Goal: Task Accomplishment & Management: Use online tool/utility

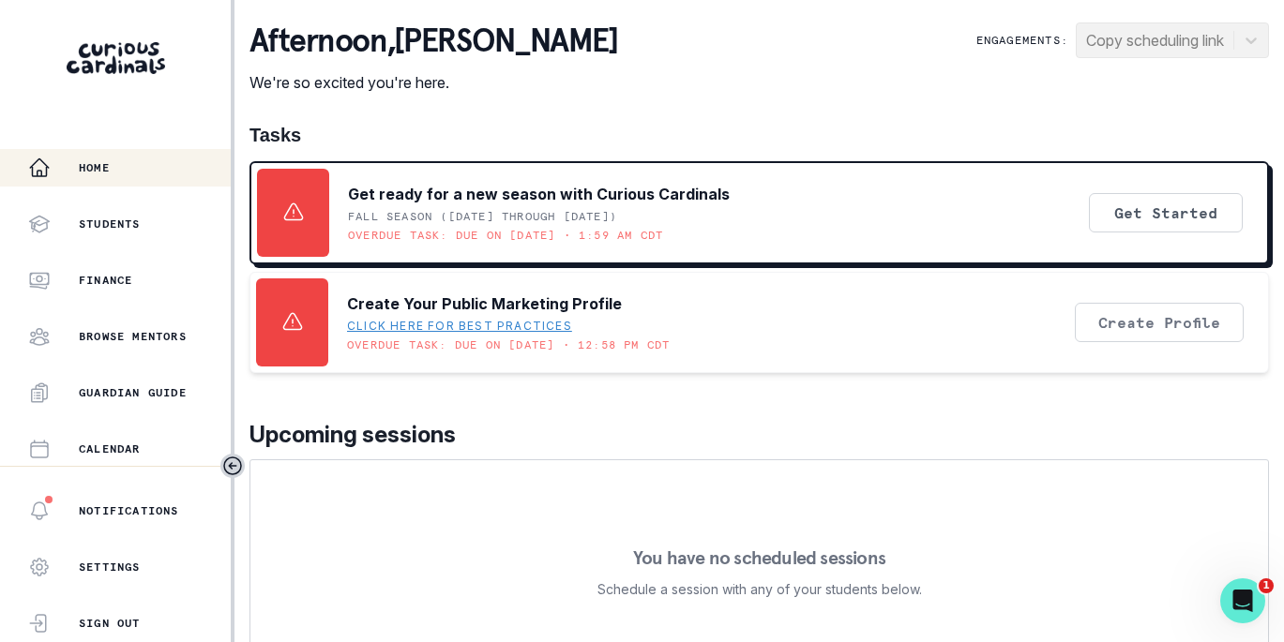
scroll to position [508, 0]
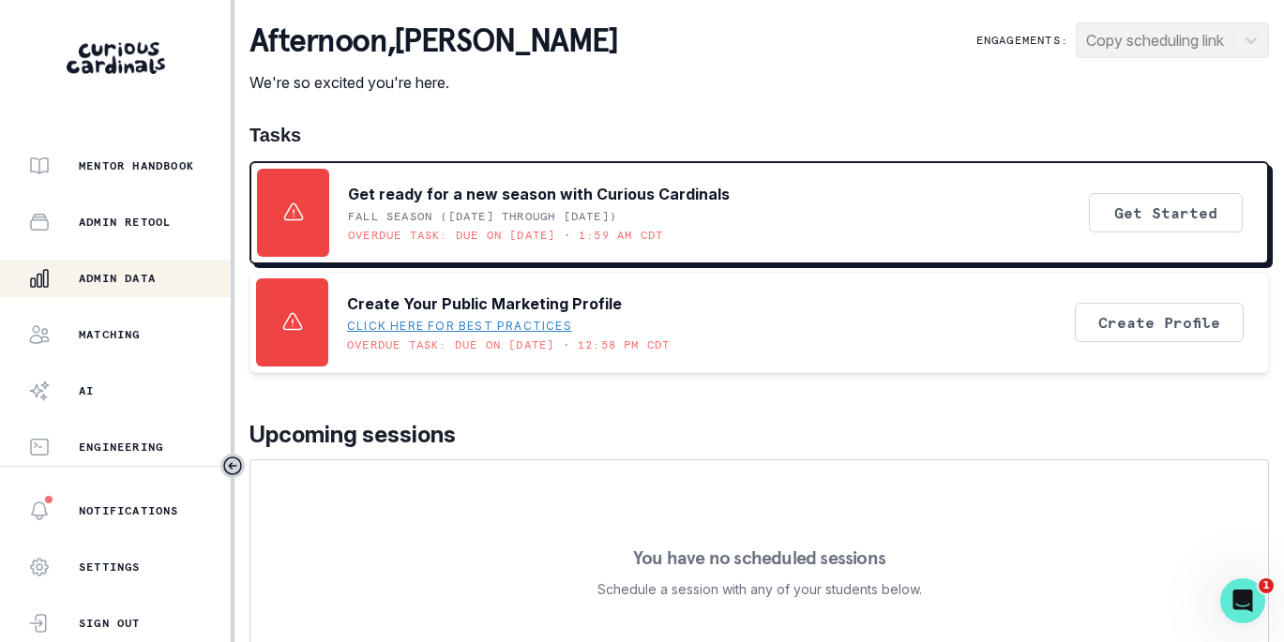
click at [128, 277] on p "Admin Data" at bounding box center [117, 278] width 77 height 15
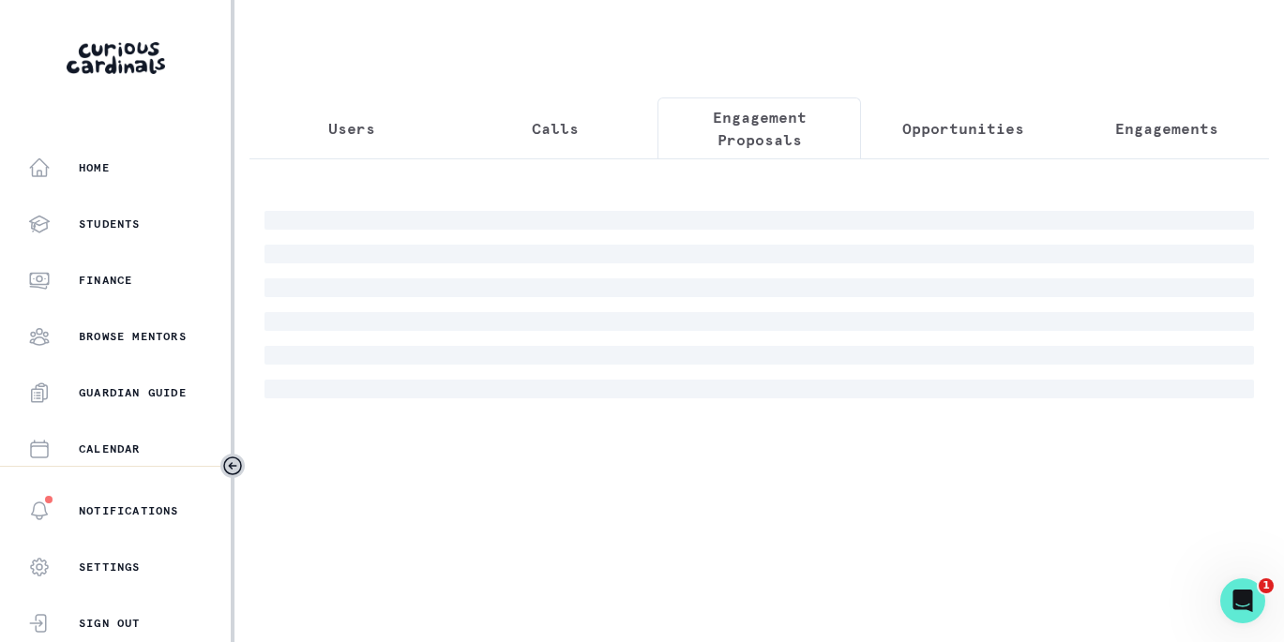
click at [733, 124] on p "Engagement Proposals" at bounding box center [759, 128] width 172 height 45
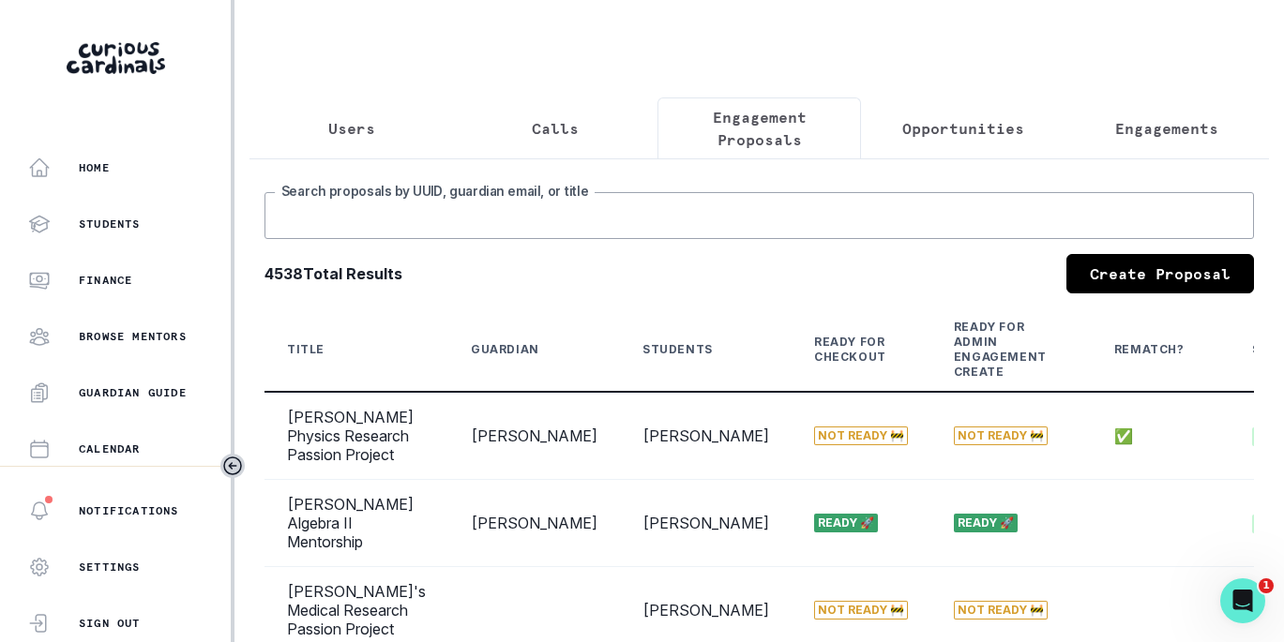
click at [684, 237] on input "Search proposals by UUID, guardian email, or title" at bounding box center [758, 215] width 989 height 47
type input "antara"
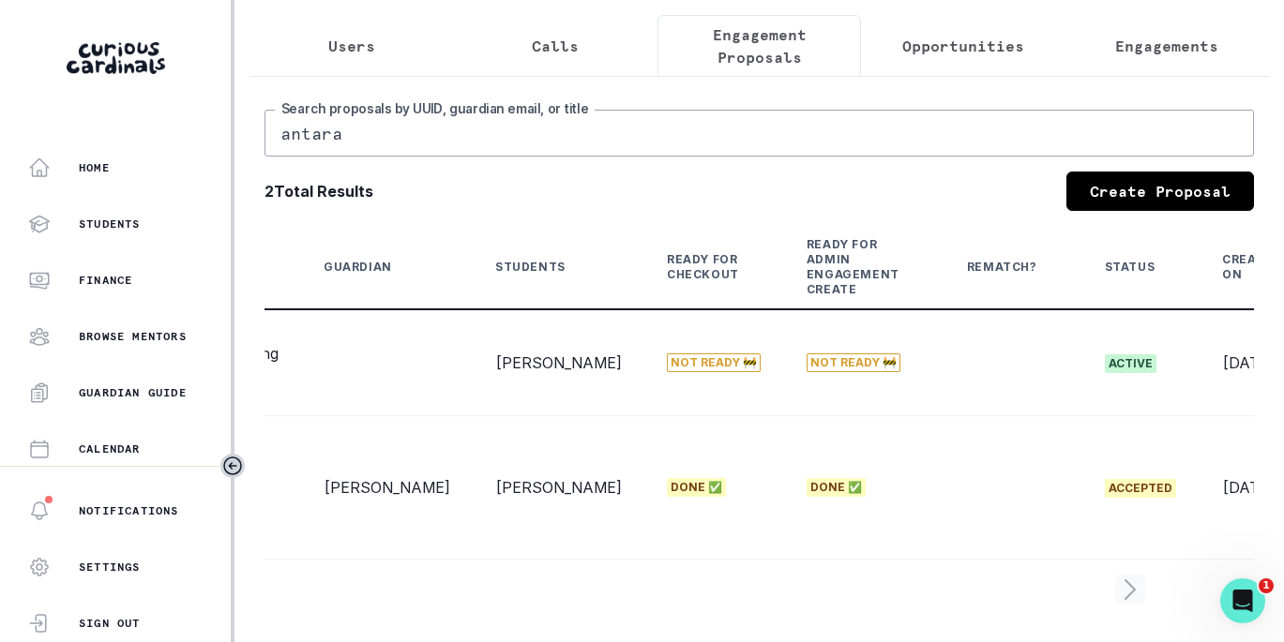
scroll to position [0, 311]
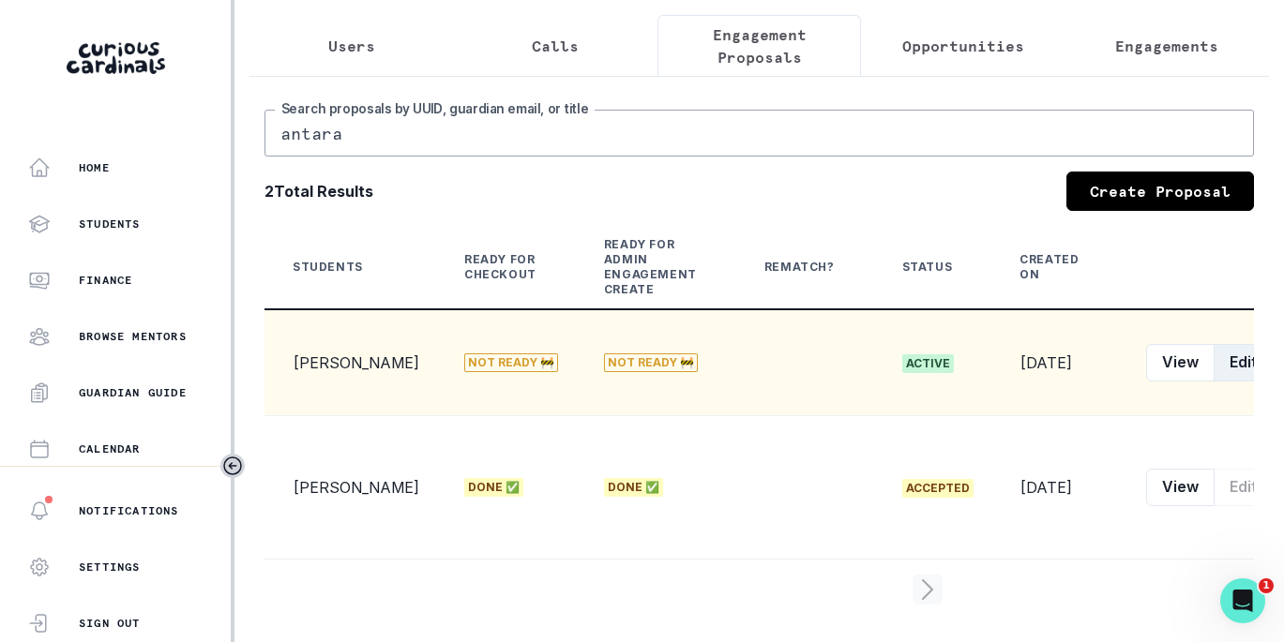
click at [1214, 354] on button "Edit" at bounding box center [1243, 363] width 59 height 38
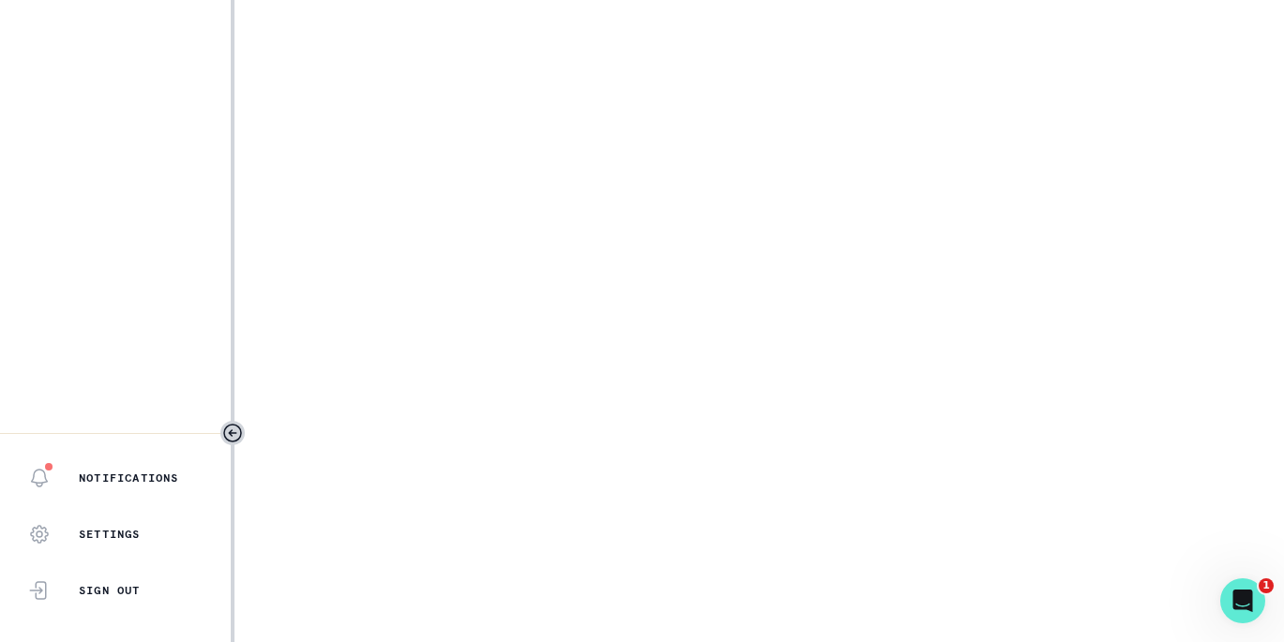
select select "2e0e0867-17d0-41a8-92b9-7b446b3bc83e"
select select "9a751445-b445-4548-ae6a-5c97e26053b2"
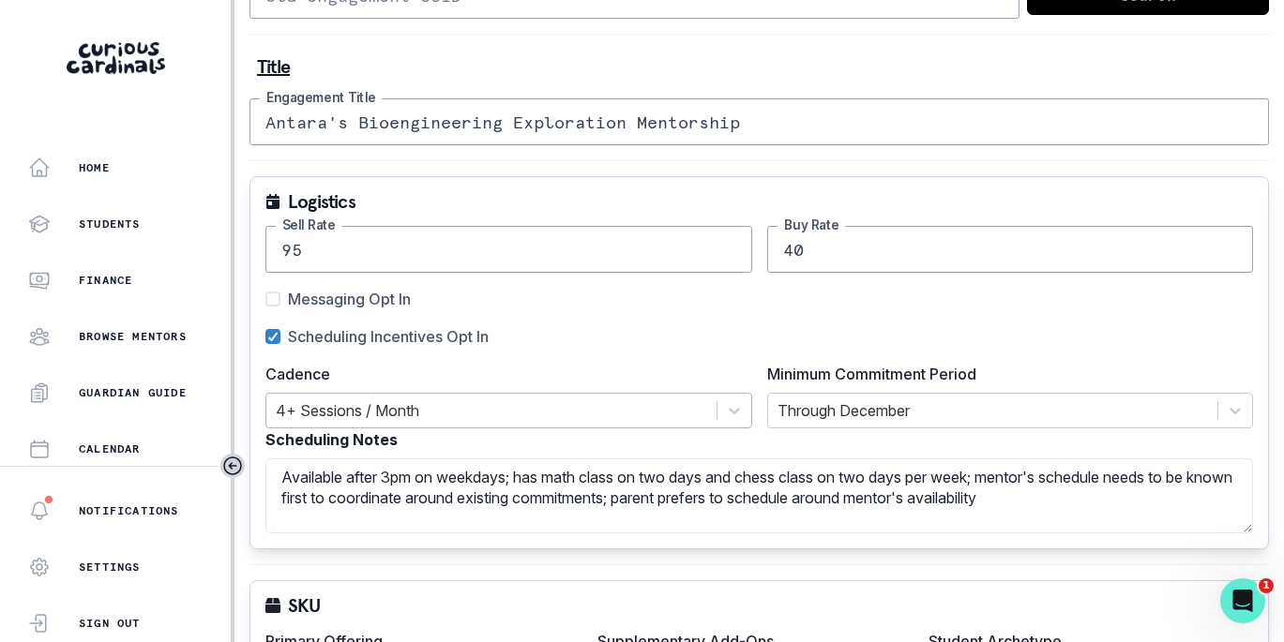
scroll to position [221, 0]
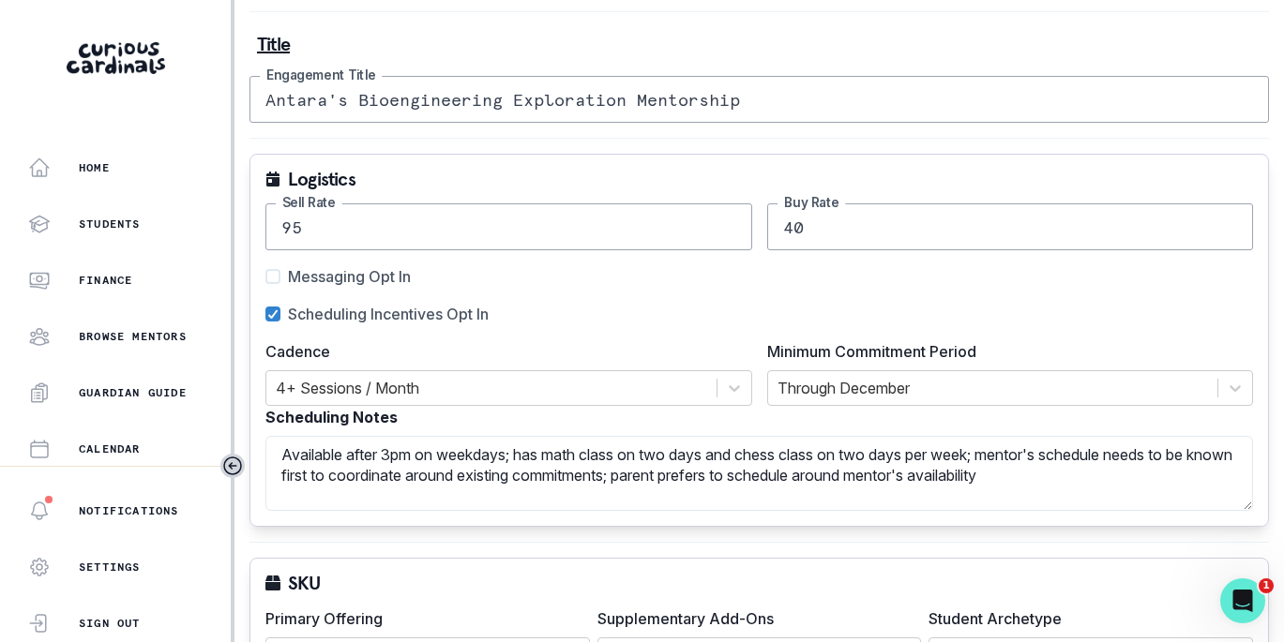
click at [364, 310] on span "Scheduling Incentives Opt In" at bounding box center [388, 314] width 201 height 23
click at [265, 314] on input "Scheduling Incentives Opt In" at bounding box center [264, 314] width 1 height 1
checkbox input "false"
click at [588, 215] on div "95 Sell Rate 40 Buy Rate" at bounding box center [759, 227] width 988 height 47
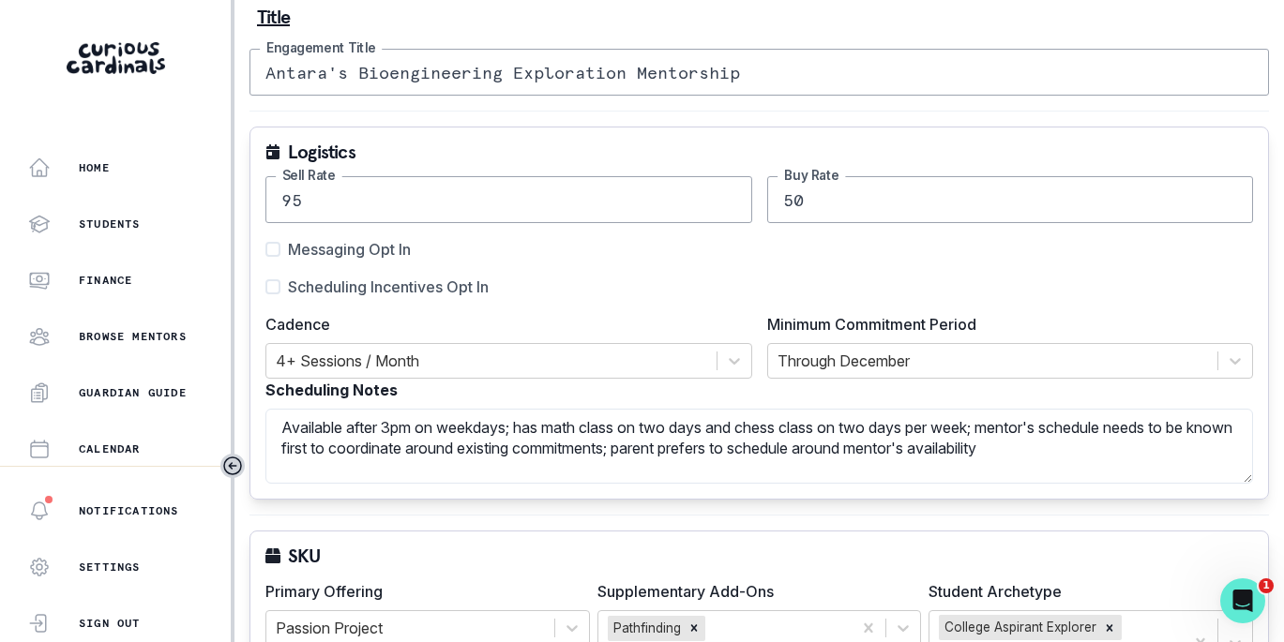
scroll to position [251, 0]
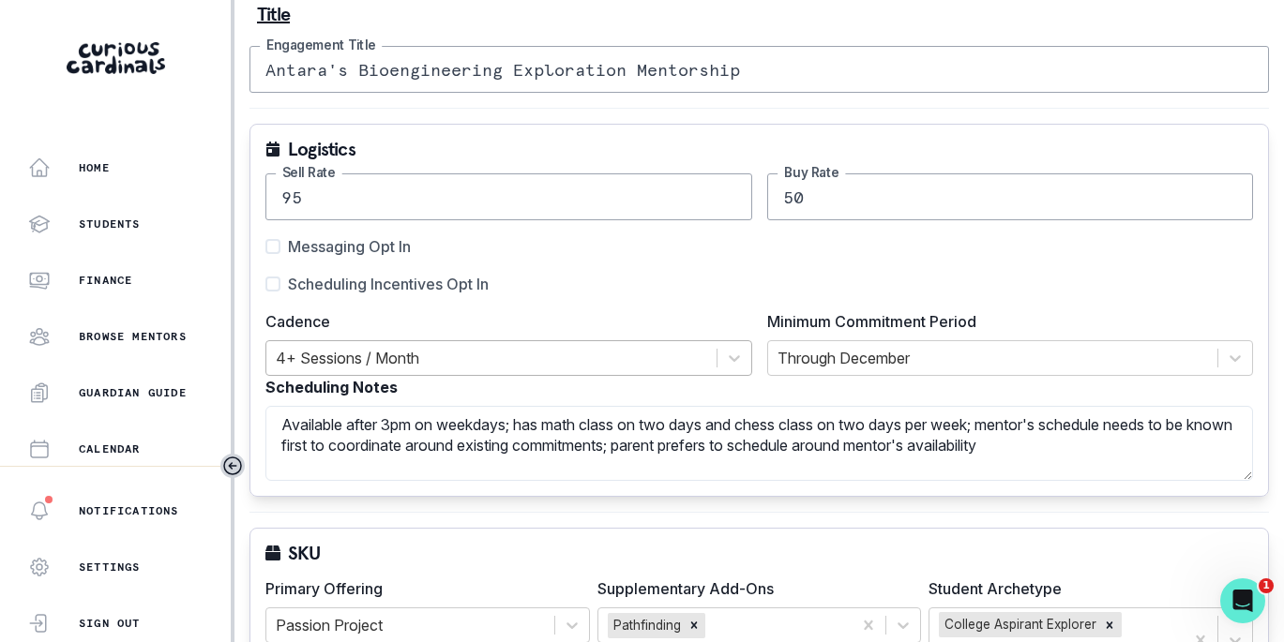
type input "50"
click at [555, 343] on div "4+ Sessions / Month" at bounding box center [491, 358] width 450 height 34
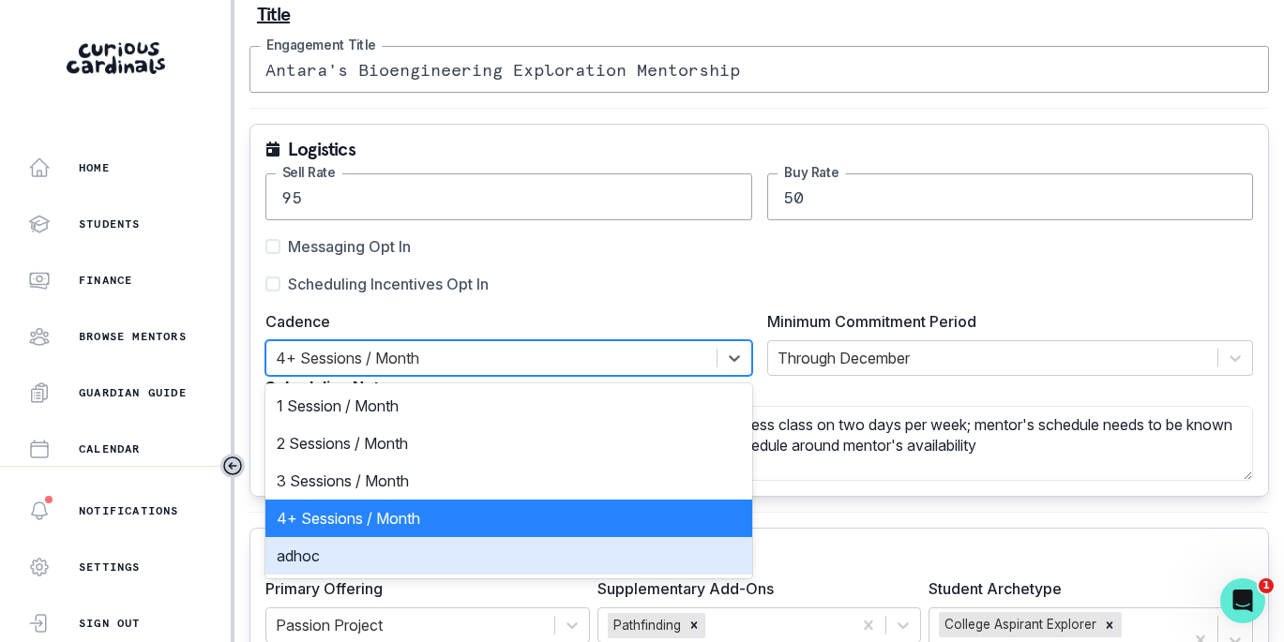
click at [514, 543] on div "adhoc" at bounding box center [508, 556] width 487 height 38
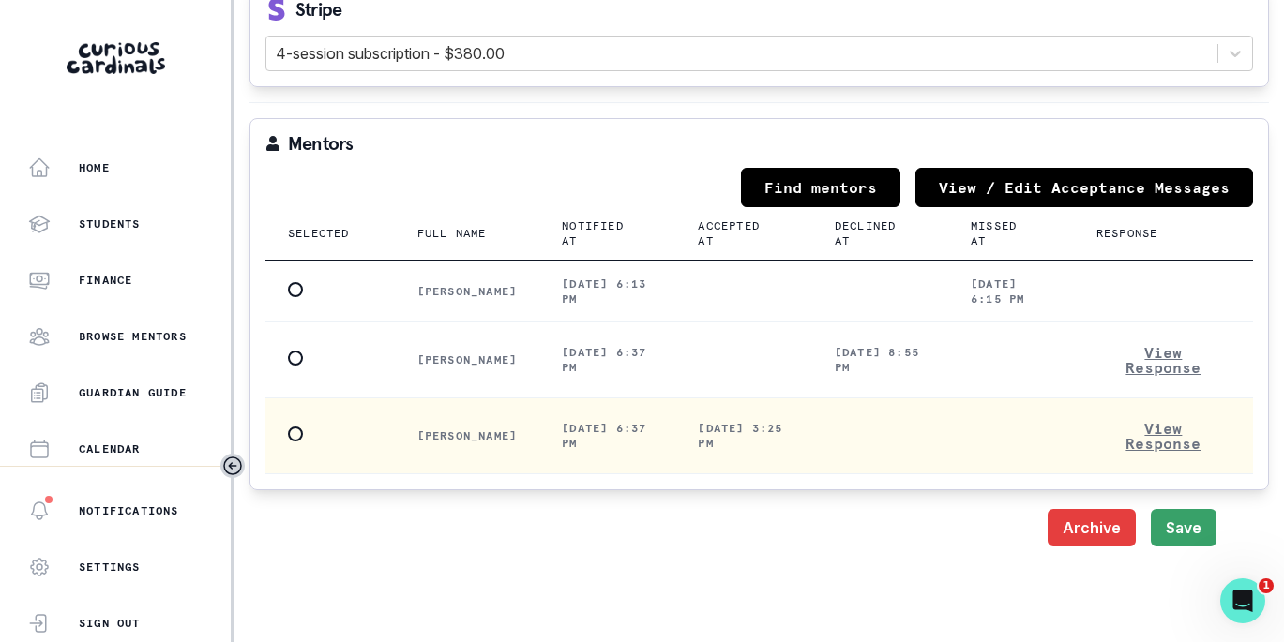
scroll to position [2104, 0]
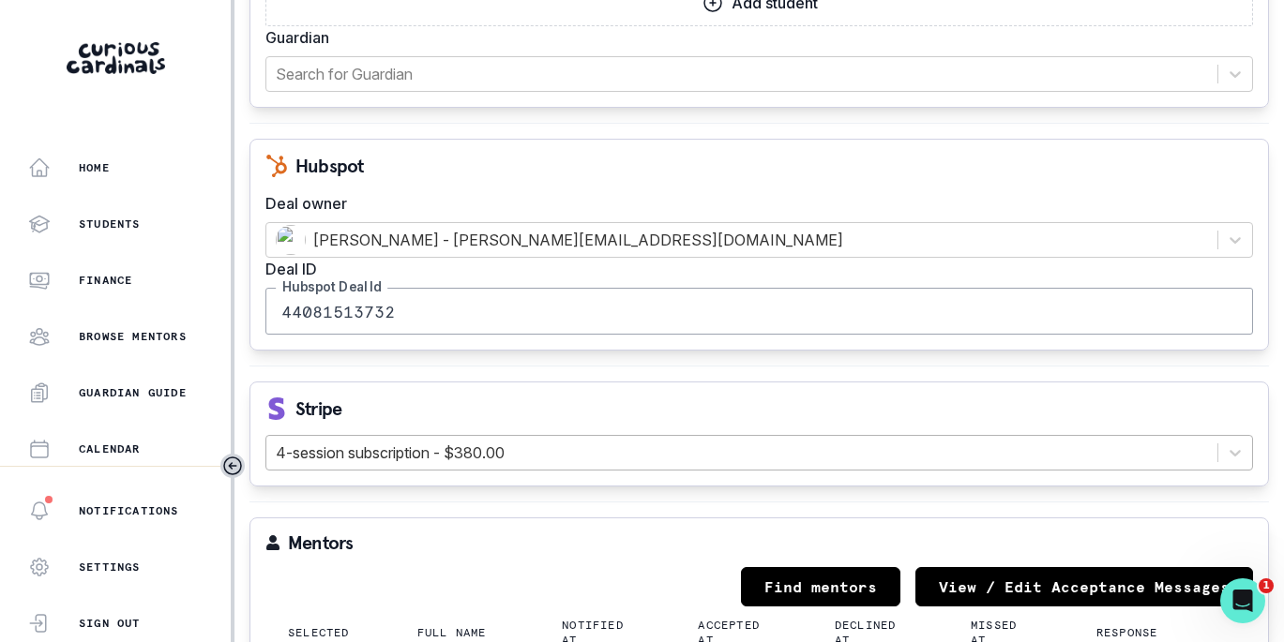
click at [524, 463] on div at bounding box center [742, 453] width 932 height 26
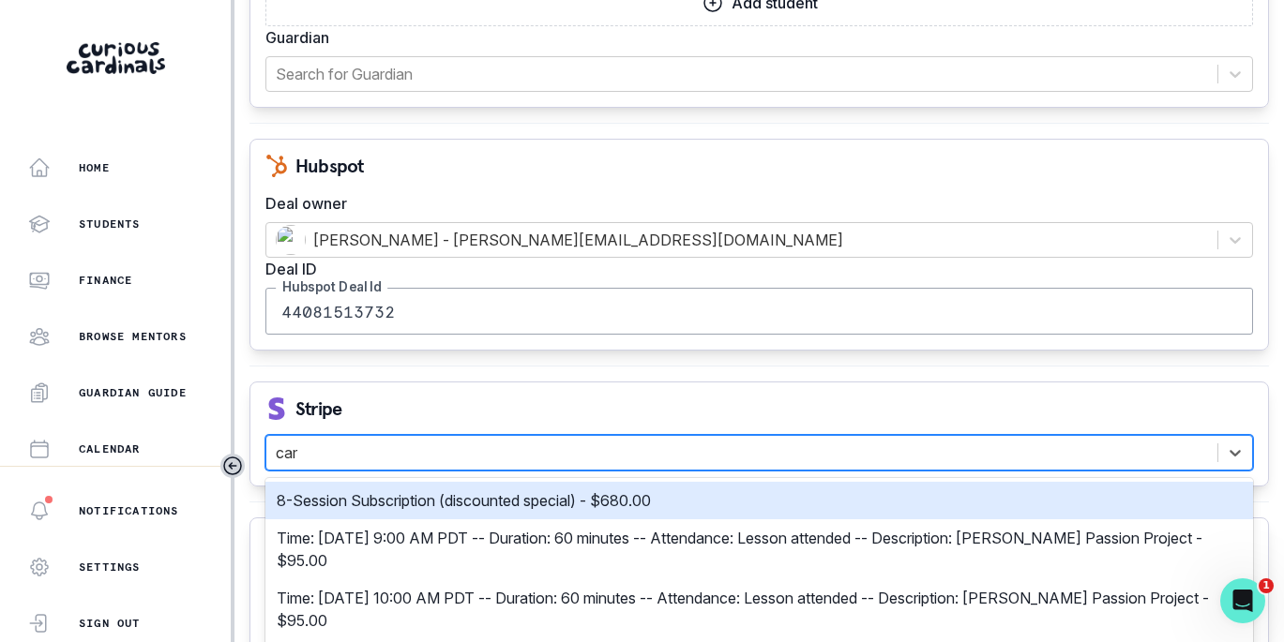
type input "card"
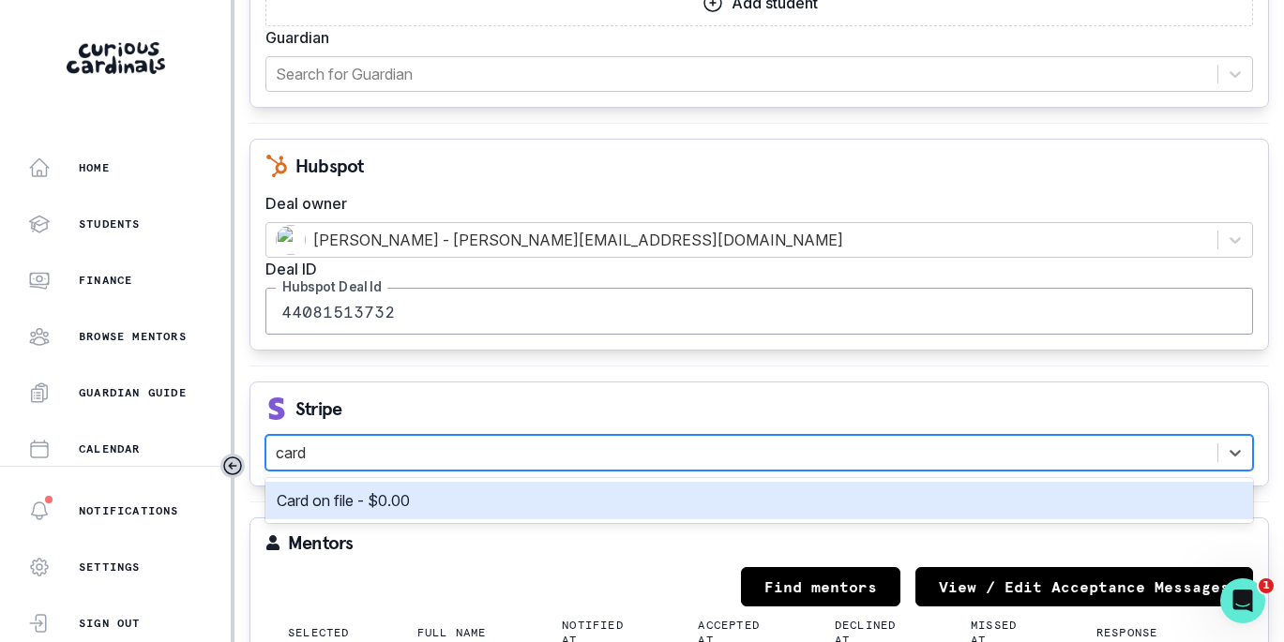
click at [523, 501] on div "Card on file - $0.00" at bounding box center [759, 501] width 965 height 23
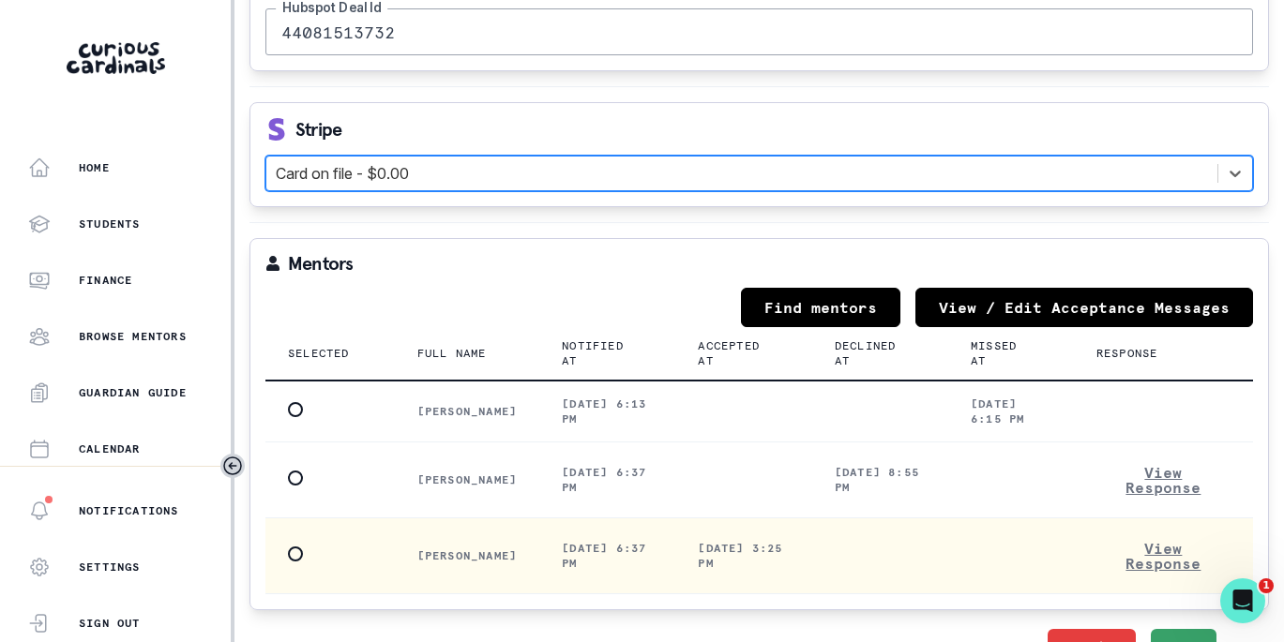
scroll to position [2525, 0]
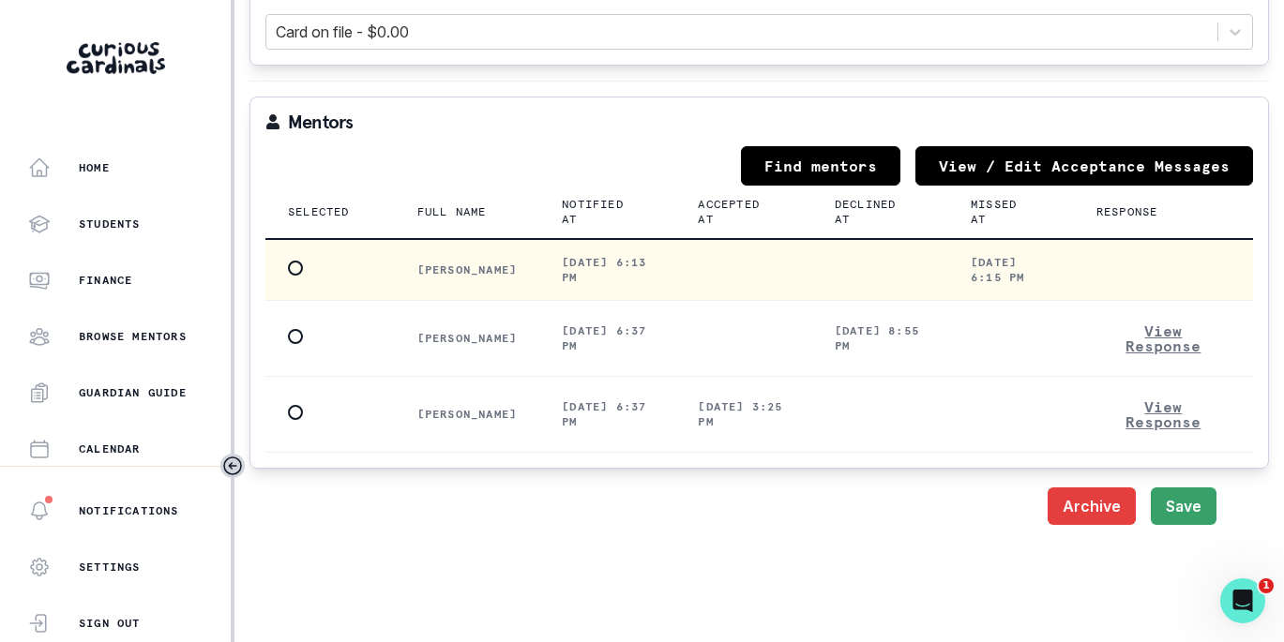
click at [295, 272] on span at bounding box center [295, 268] width 15 height 15
click at [288, 269] on input "radio" at bounding box center [287, 268] width 1 height 1
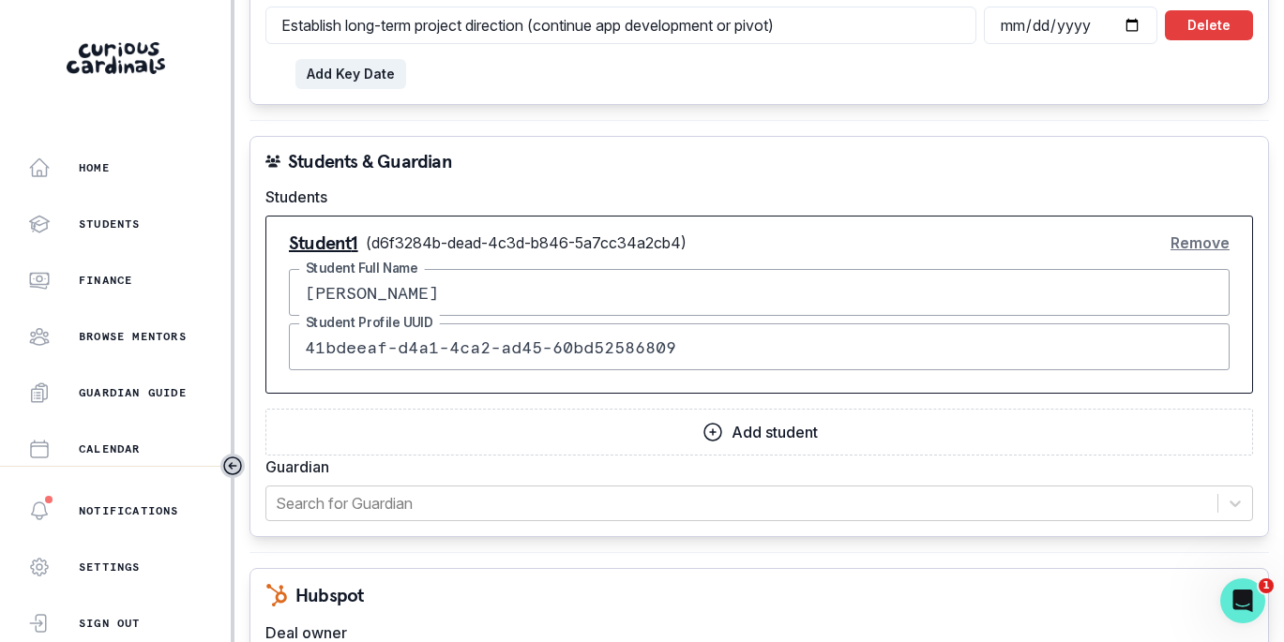
scroll to position [1688, 0]
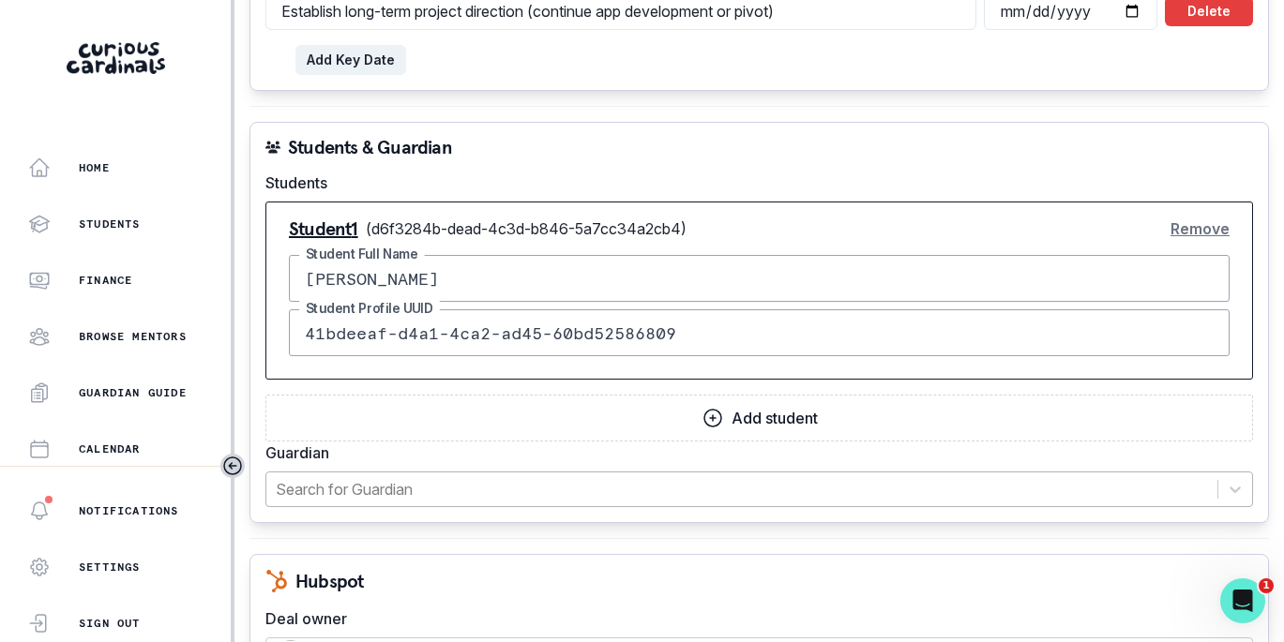
click at [506, 484] on div at bounding box center [742, 489] width 932 height 26
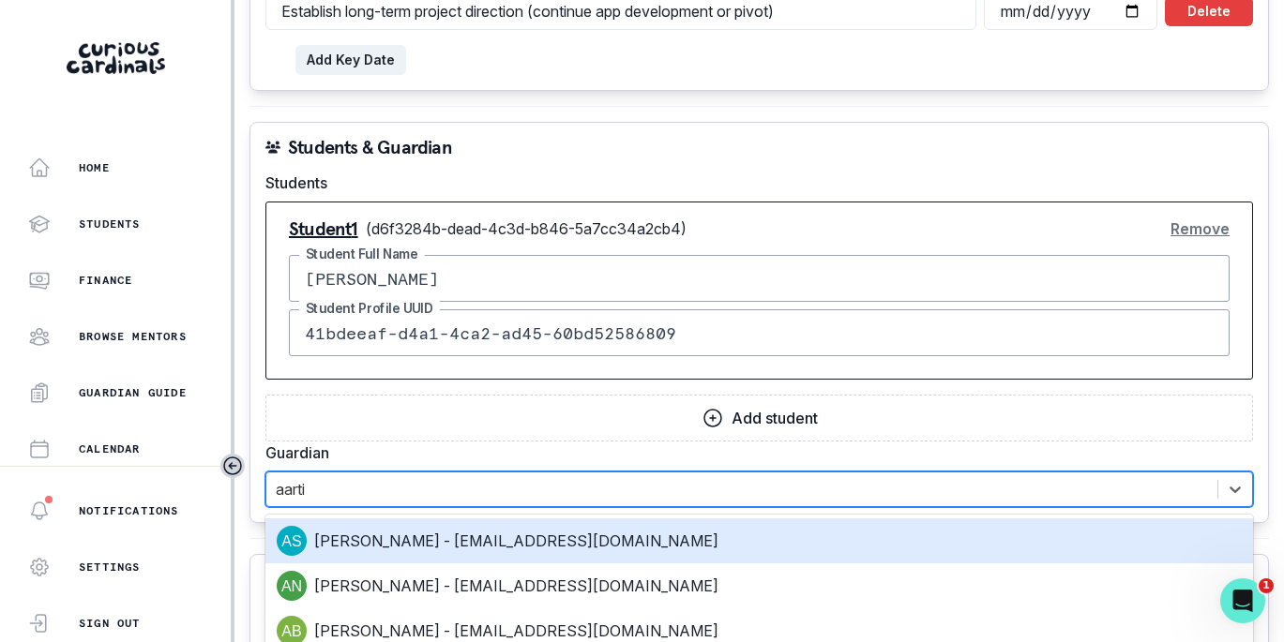
type input "aarti"
click at [552, 548] on div "[PERSON_NAME] - [EMAIL_ADDRESS][DOMAIN_NAME]" at bounding box center [759, 541] width 965 height 30
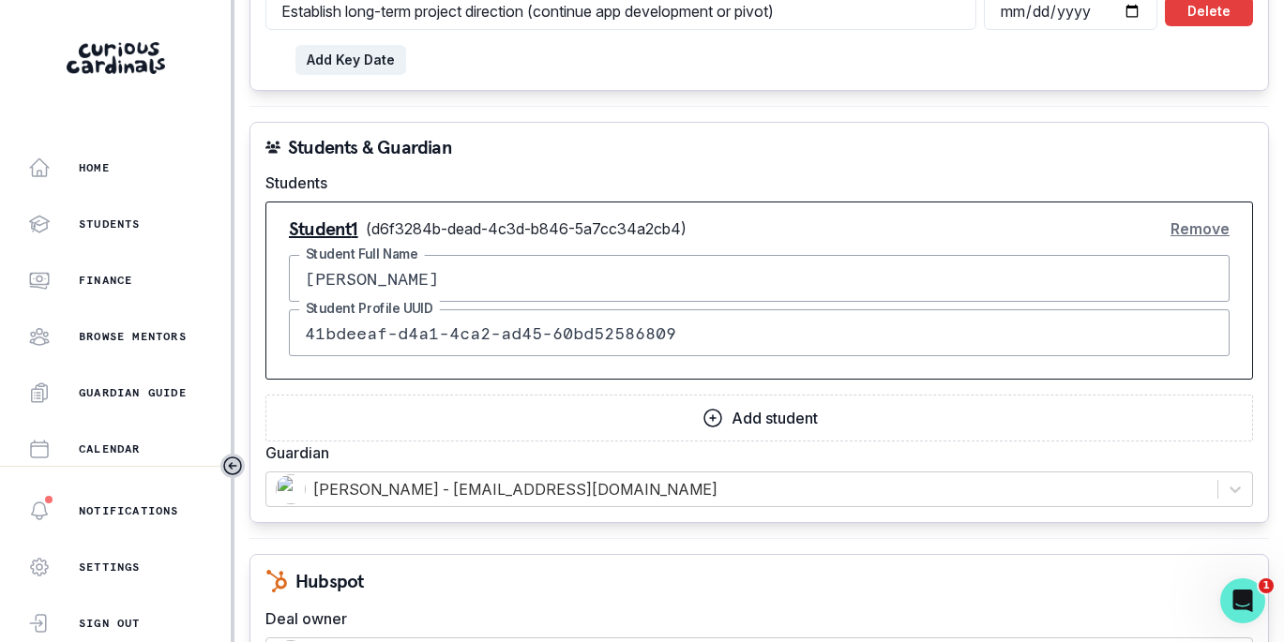
click at [1192, 228] on button "Remove" at bounding box center [1199, 229] width 59 height 38
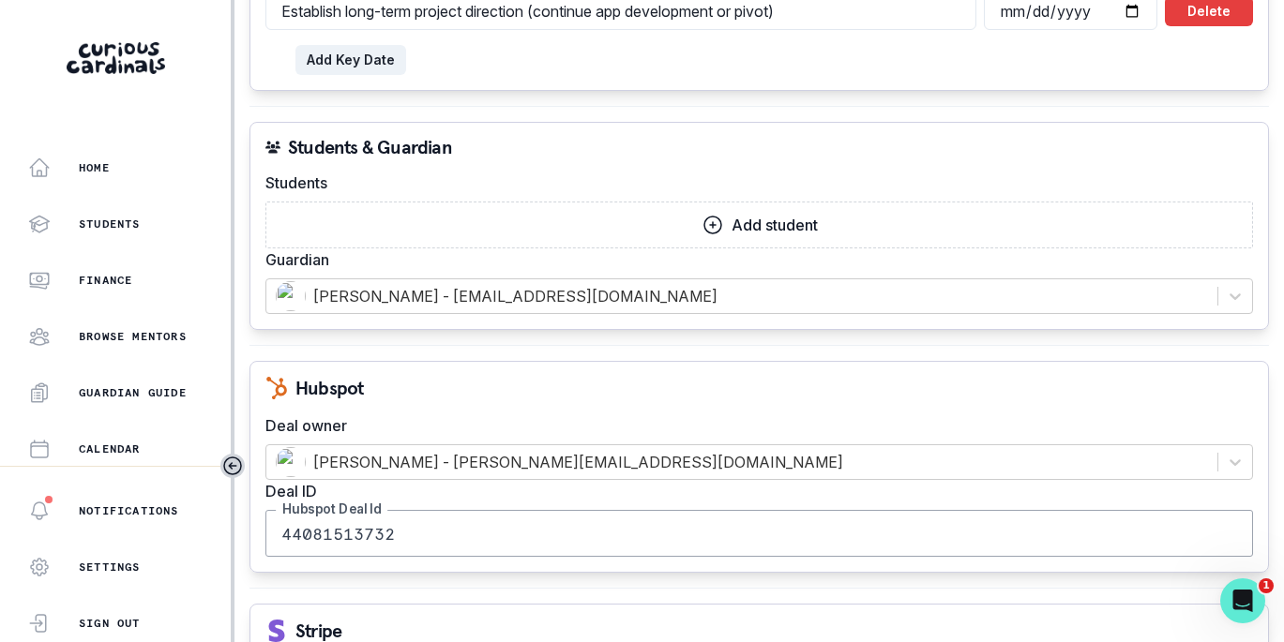
click at [732, 225] on p "Add student" at bounding box center [775, 226] width 86 height 18
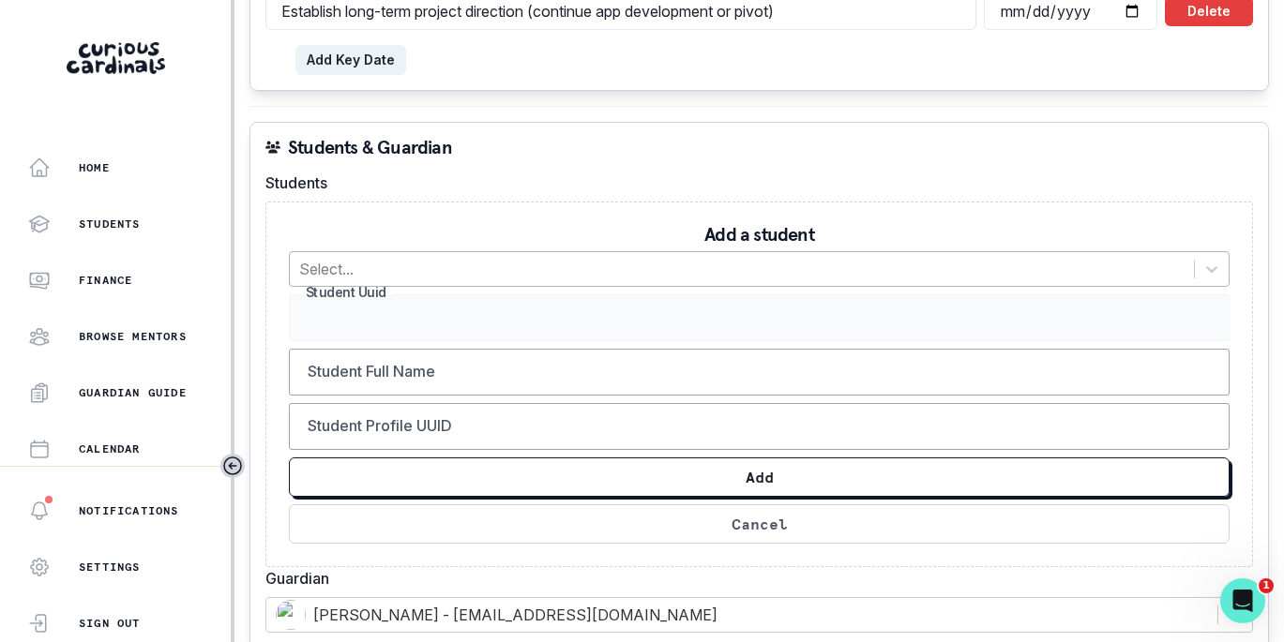
click at [700, 269] on div at bounding box center [741, 269] width 885 height 26
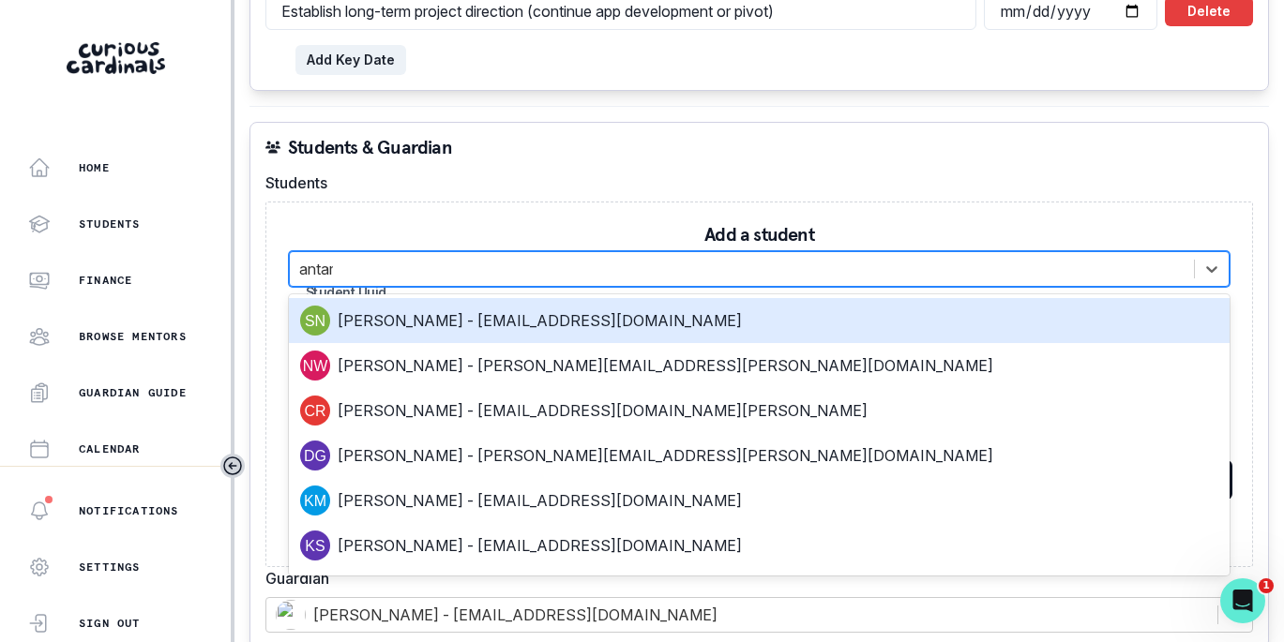
type input "antara"
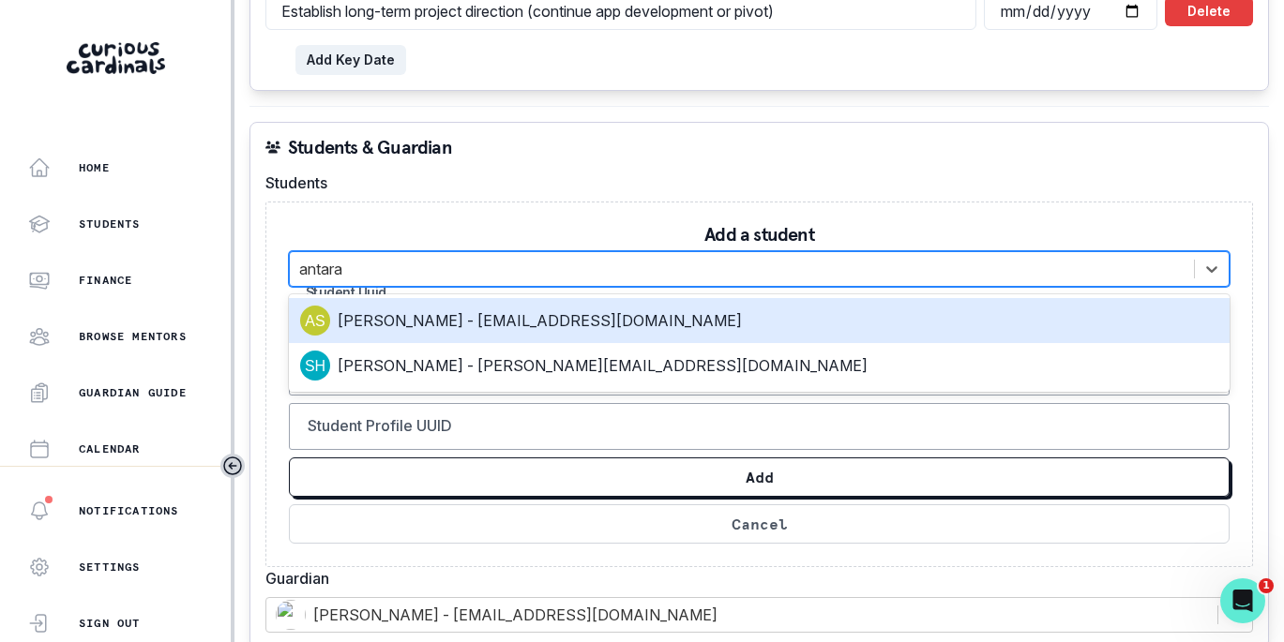
click at [696, 316] on div "[PERSON_NAME] - [EMAIL_ADDRESS][DOMAIN_NAME]" at bounding box center [759, 321] width 918 height 30
type input "d6f3284b-dead-4c3d-b846-5a7cc34a2cb4"
type input "[PERSON_NAME]"
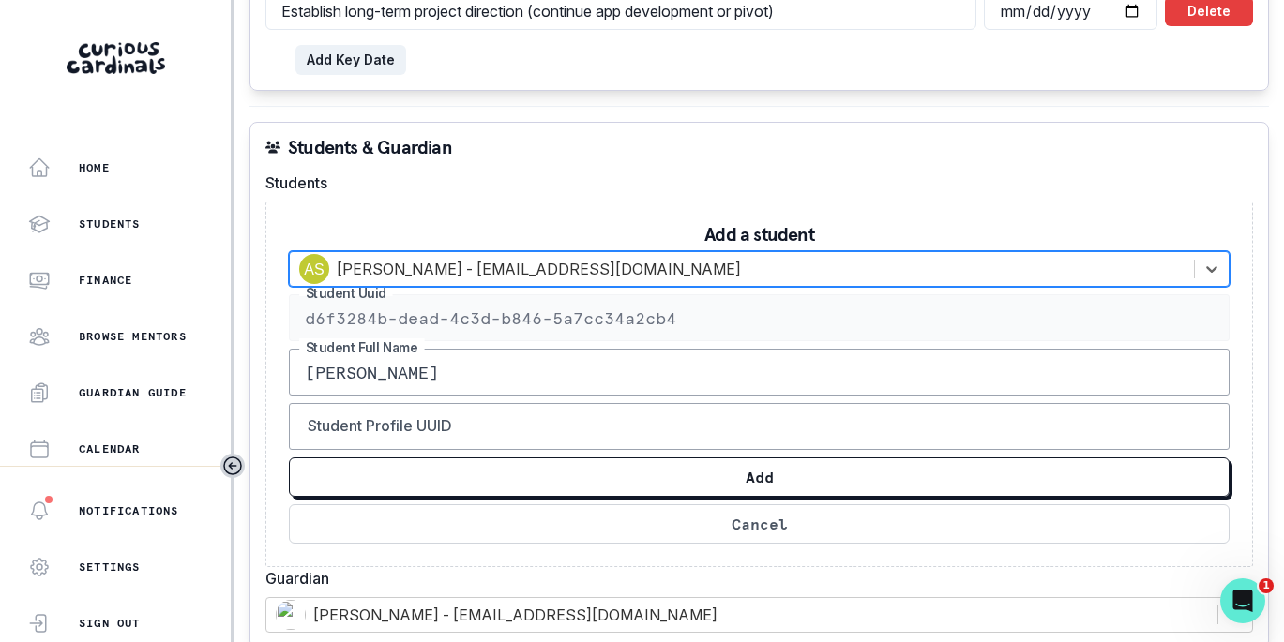
click at [767, 476] on button "Add" at bounding box center [759, 477] width 941 height 39
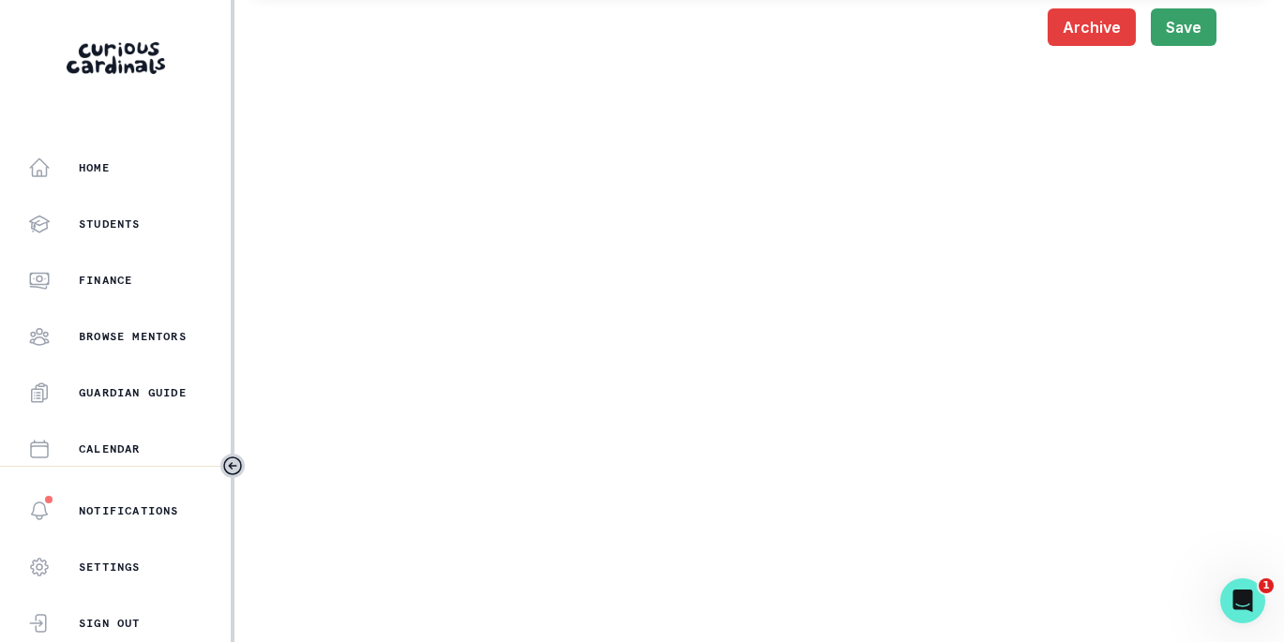
scroll to position [2740, 0]
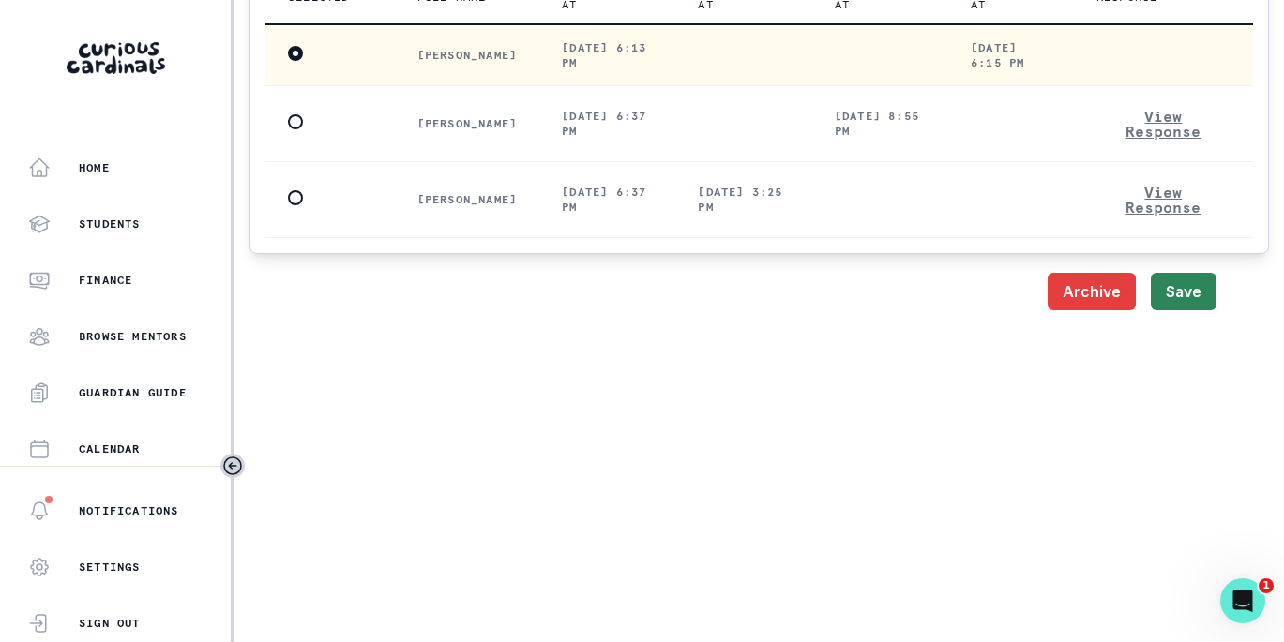
click at [1166, 297] on button "Save" at bounding box center [1184, 292] width 66 height 38
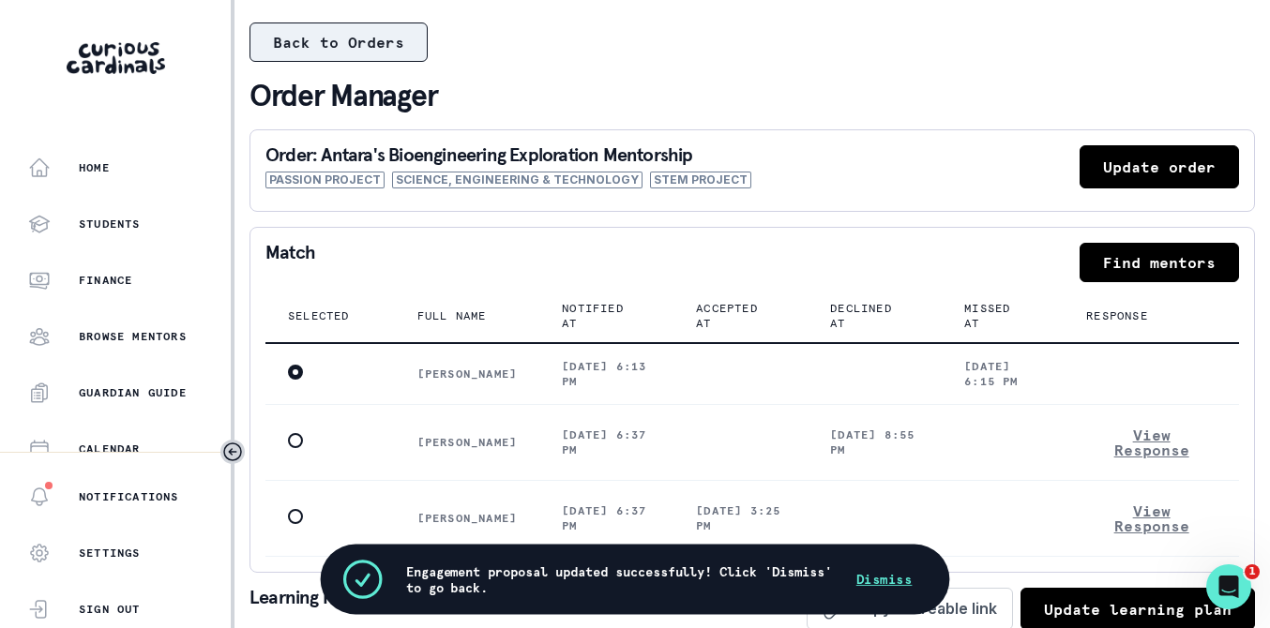
click at [339, 42] on button "Back to Orders" at bounding box center [338, 42] width 178 height 39
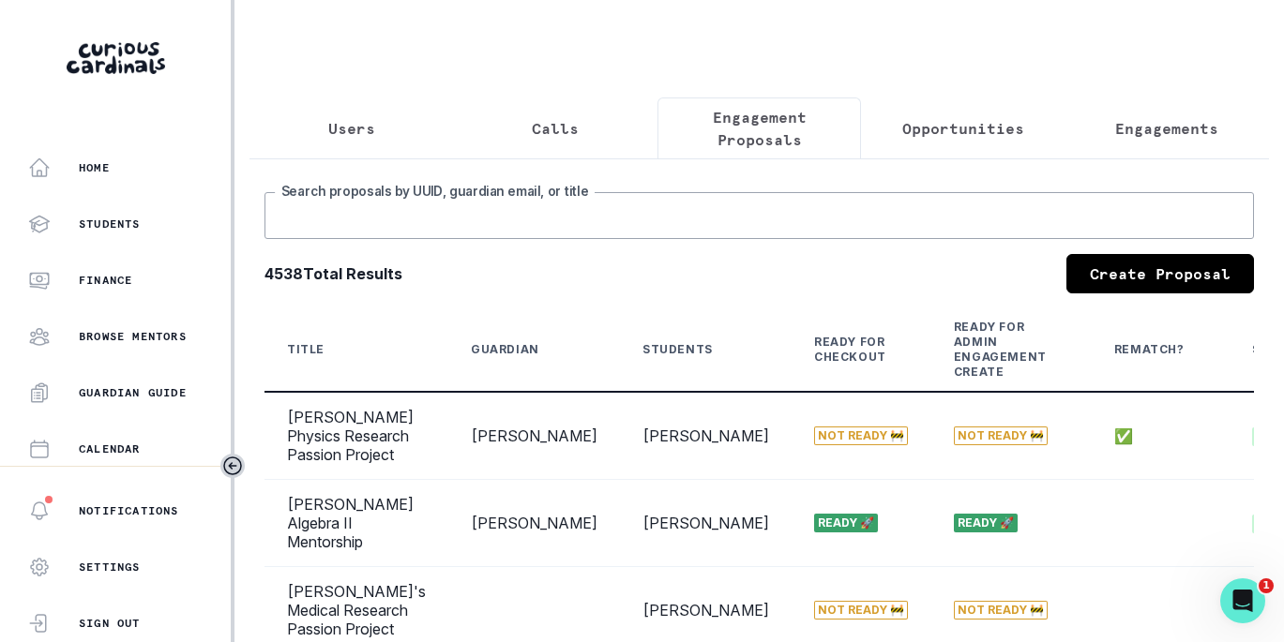
click at [632, 224] on input "Search proposals by UUID, guardian email, or title" at bounding box center [758, 215] width 989 height 47
type input "antara"
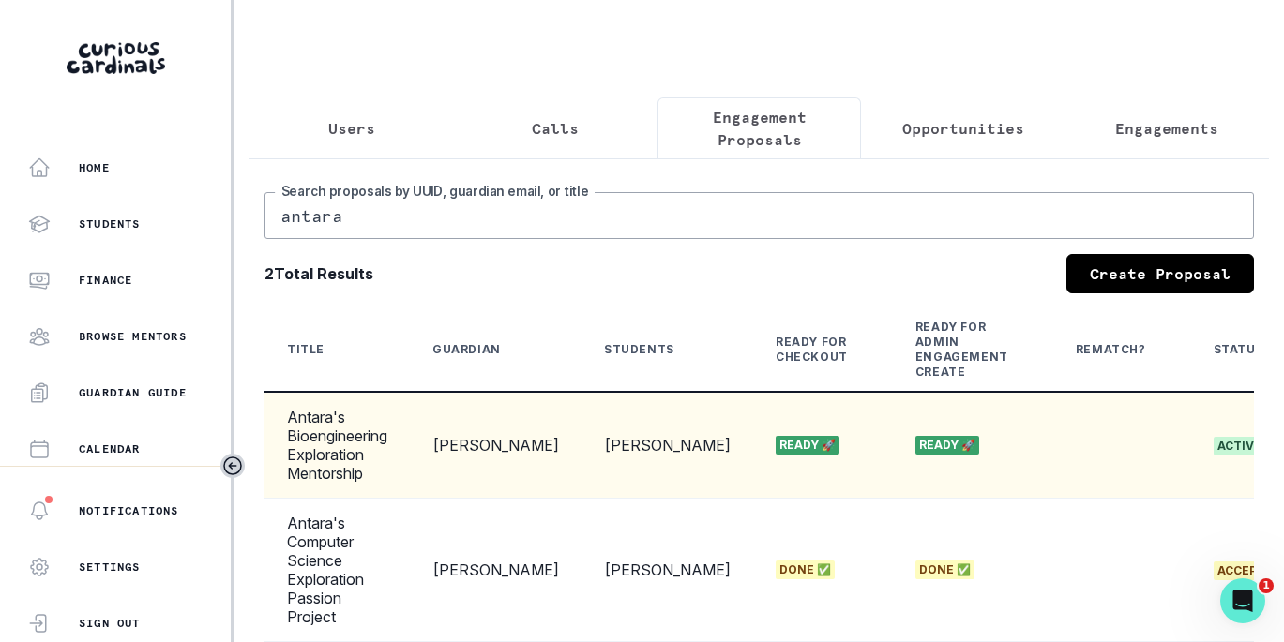
scroll to position [0, 311]
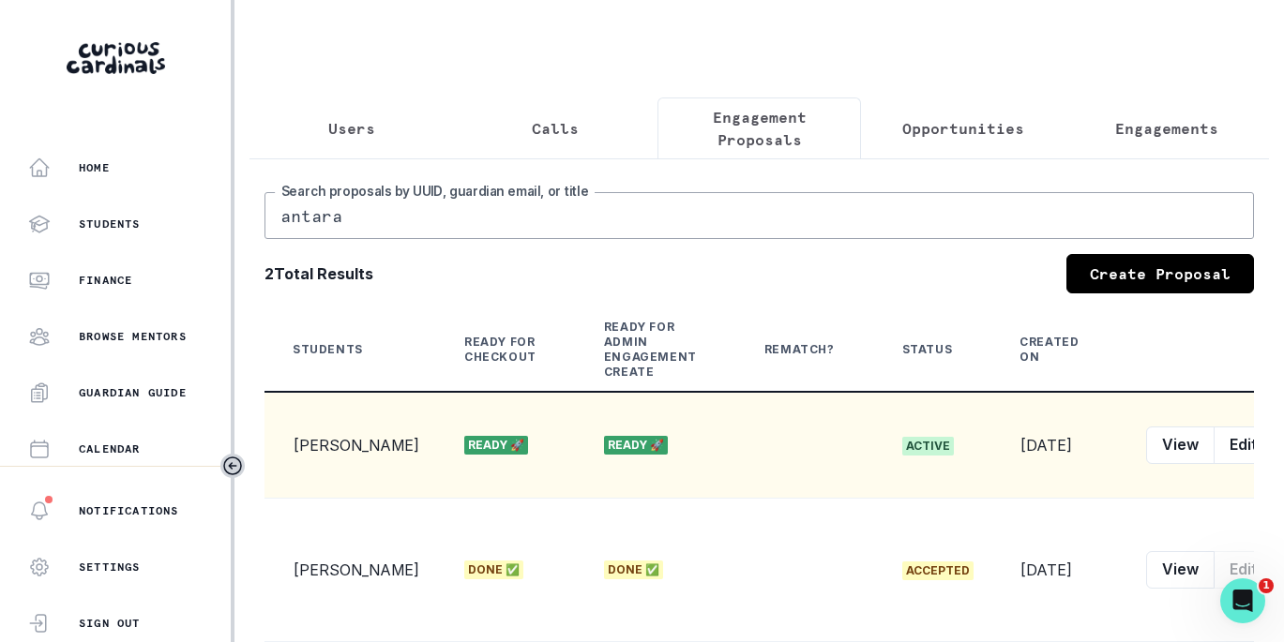
click at [1272, 460] on button "row menu" at bounding box center [1291, 446] width 38 height 38
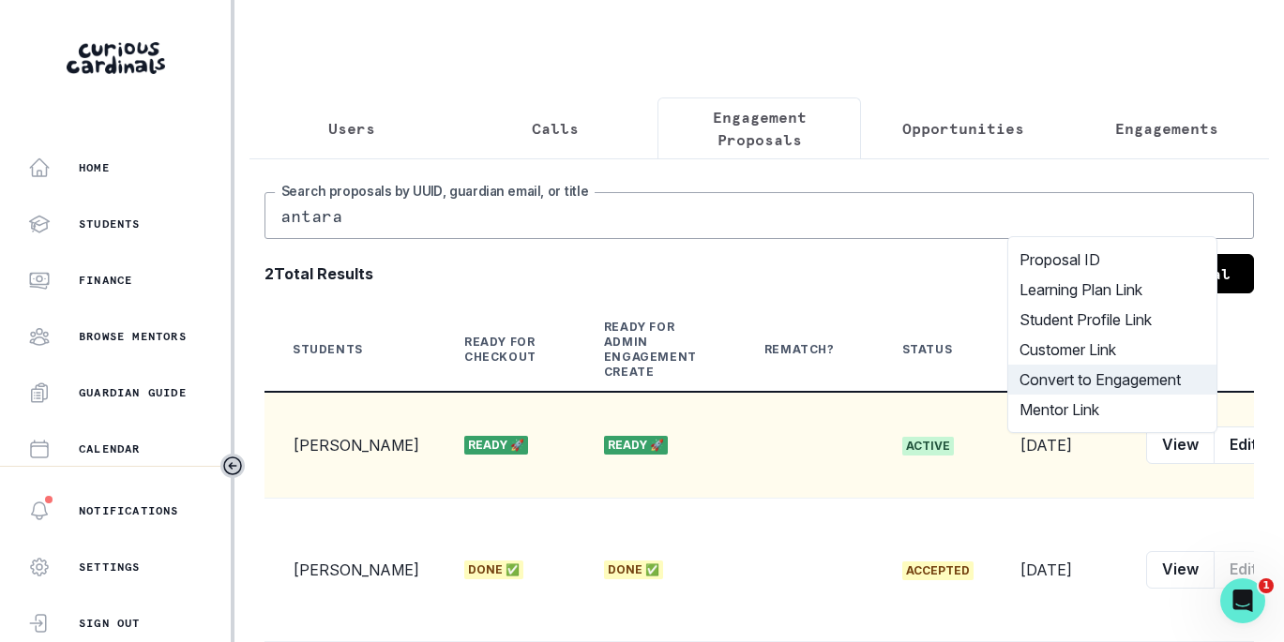
click at [1150, 385] on button "Convert to Engagement" at bounding box center [1112, 380] width 208 height 30
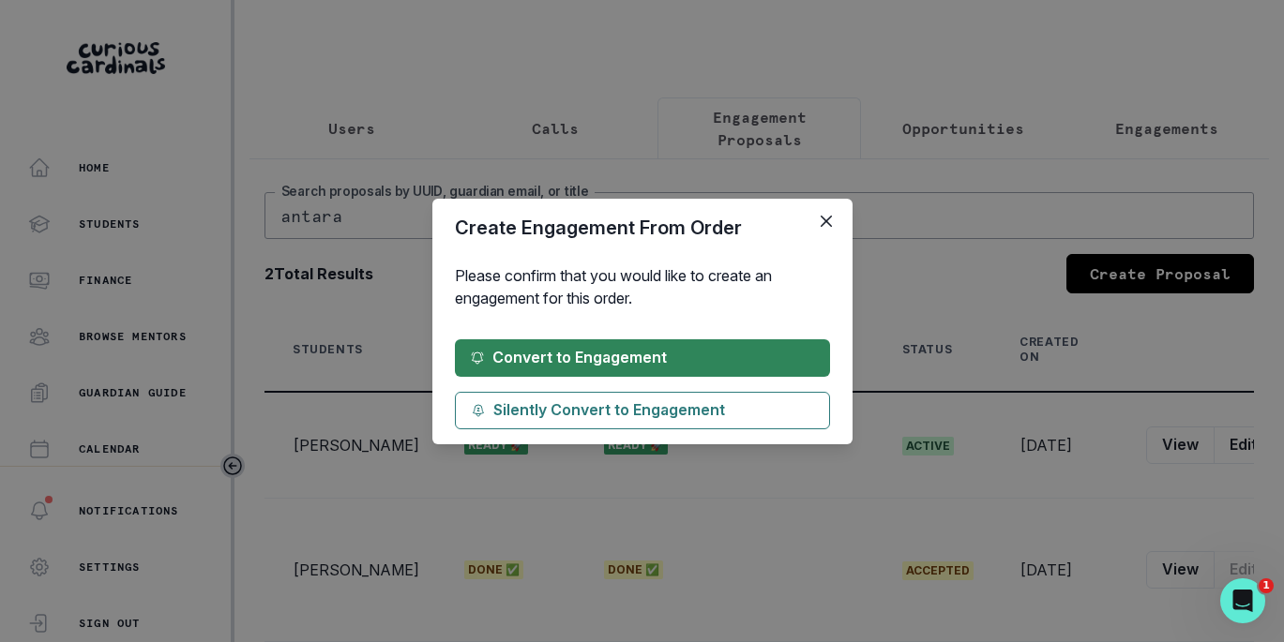
click at [751, 357] on button "Convert to Engagement" at bounding box center [642, 359] width 375 height 38
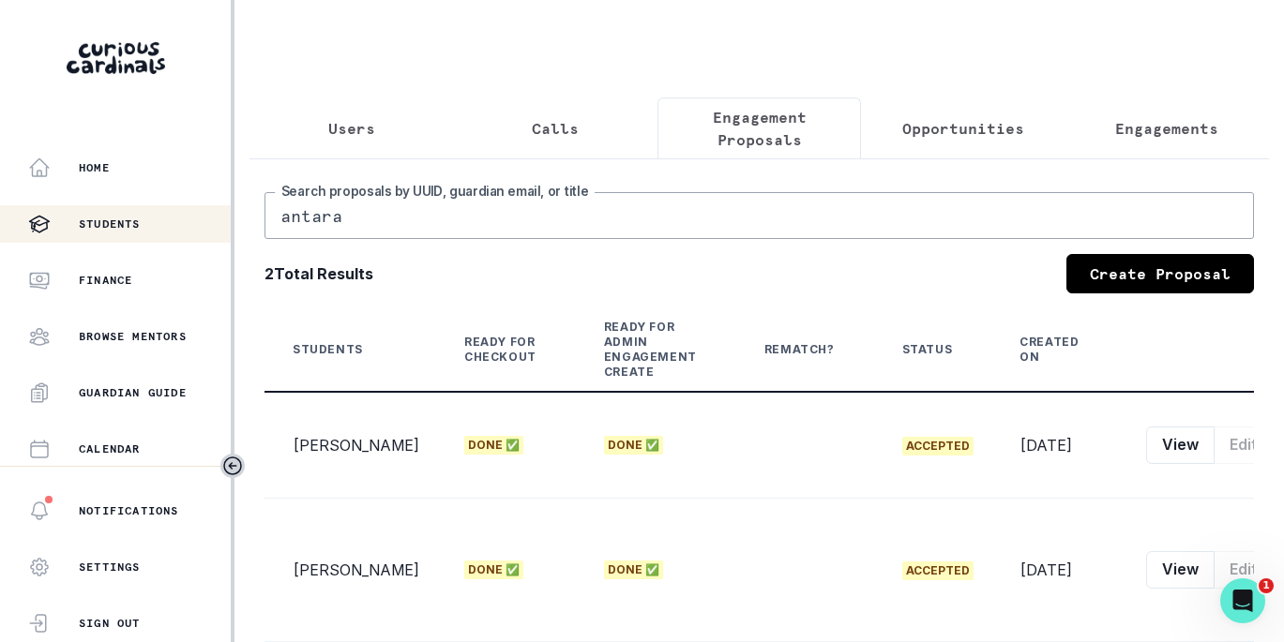
drag, startPoint x: 430, startPoint y: 247, endPoint x: 189, endPoint y: 205, distance: 244.5
click at [189, 205] on div "Home Students Finance Browse Mentors Guardian Guide Calendar Availability Help …" at bounding box center [642, 321] width 1284 height 642
click at [349, 131] on p "Users" at bounding box center [351, 128] width 47 height 23
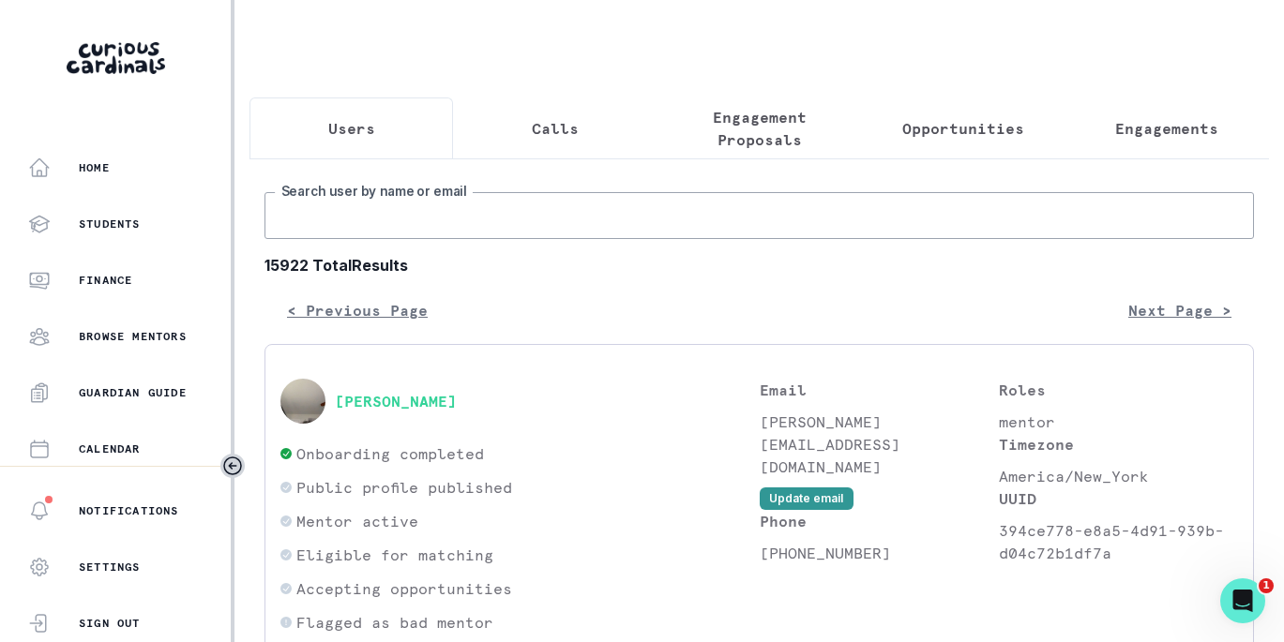
click at [385, 235] on input "Search user by name or email" at bounding box center [758, 215] width 989 height 47
type input "[PERSON_NAME]"
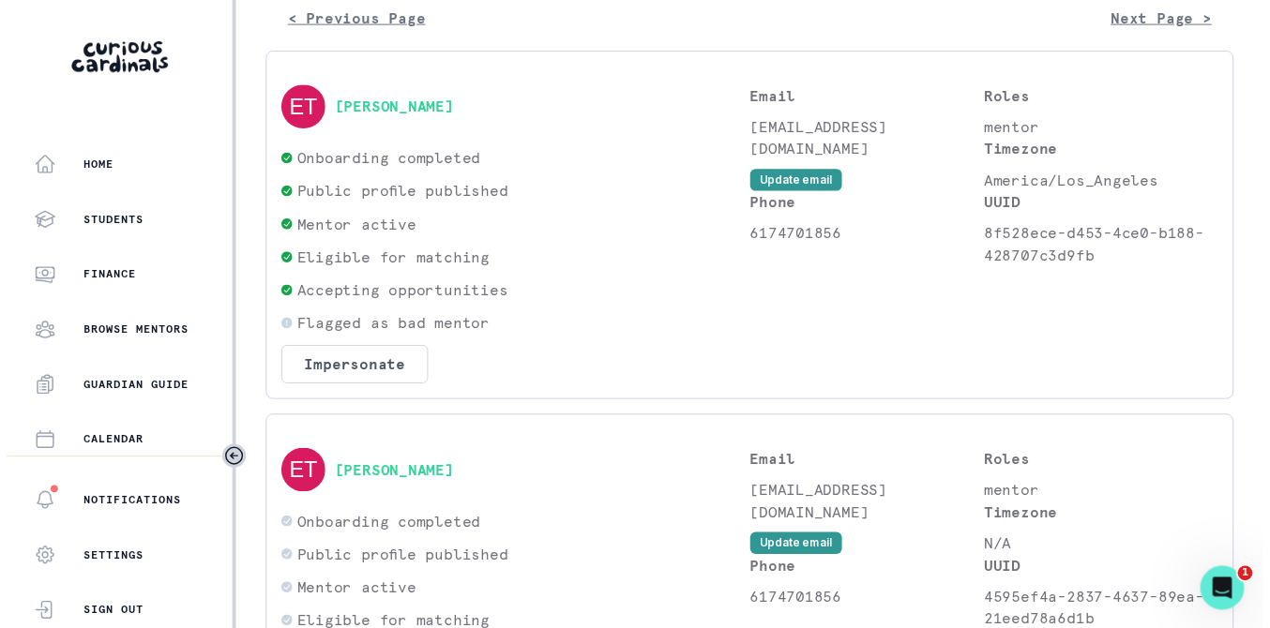
scroll to position [367, 0]
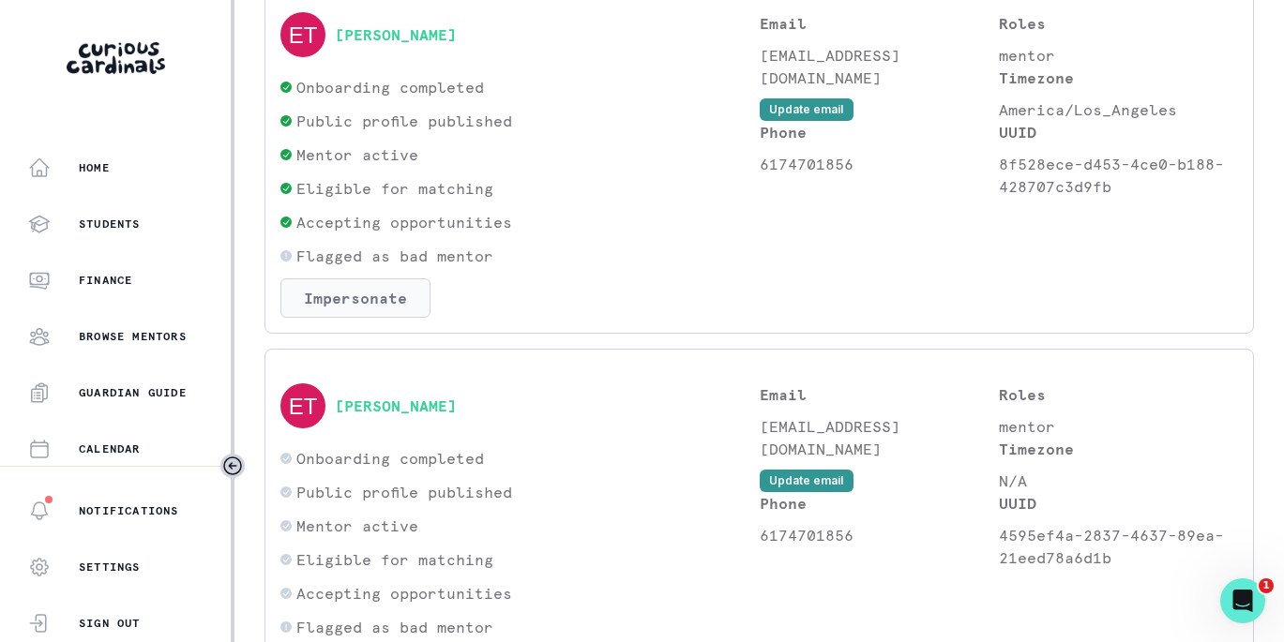
click at [378, 310] on button "Impersonate" at bounding box center [355, 298] width 150 height 39
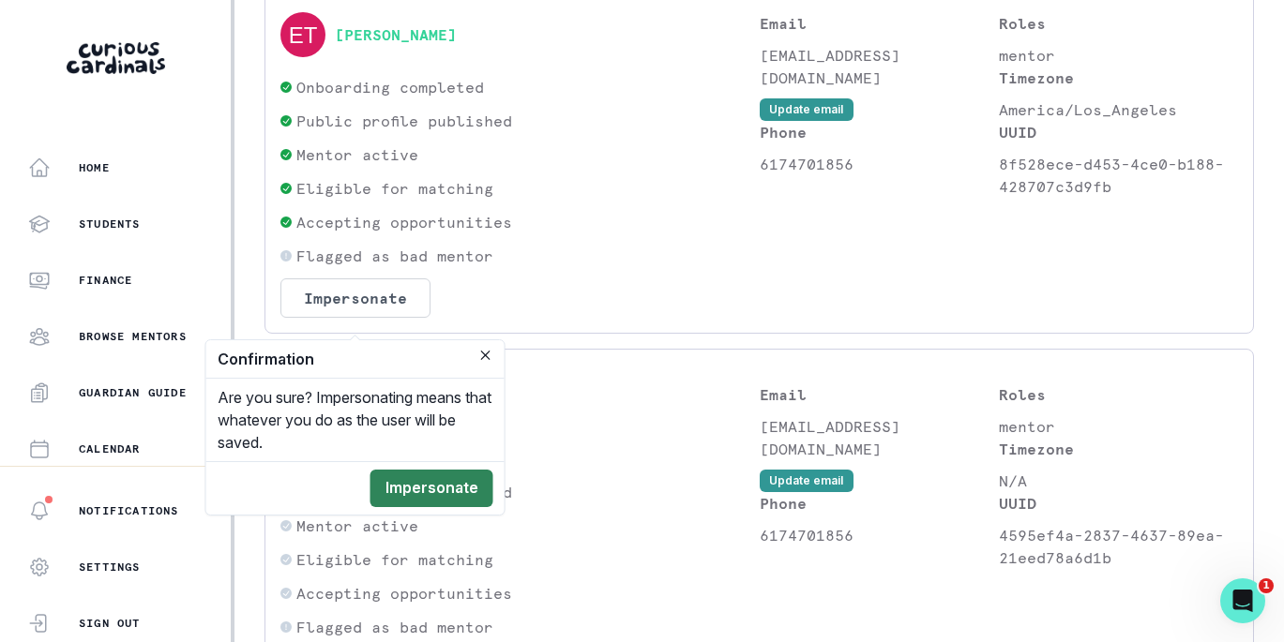
click at [461, 494] on button "Impersonate" at bounding box center [431, 489] width 123 height 38
